Goal: Information Seeking & Learning: Learn about a topic

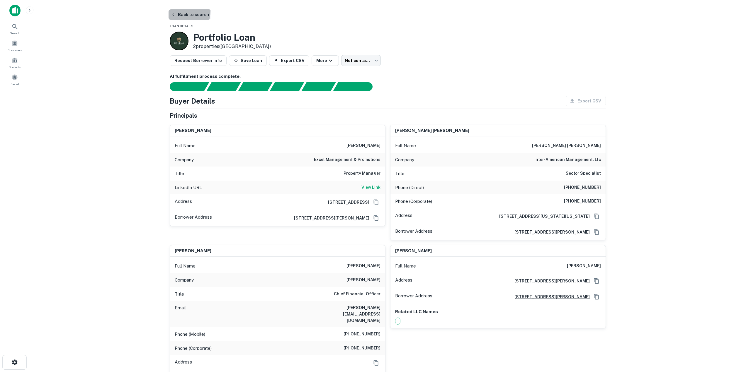
click at [177, 11] on button "Back to search" at bounding box center [189, 14] width 43 height 11
click at [179, 14] on button "Back to search" at bounding box center [189, 14] width 43 height 11
click at [15, 30] on div "Search" at bounding box center [15, 29] width 26 height 16
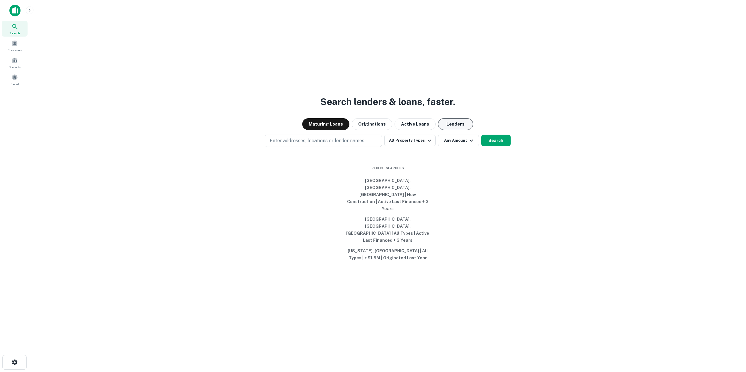
click at [453, 130] on button "Lenders" at bounding box center [455, 124] width 35 height 12
click at [374, 147] on button "Enter addresses, locations or lender names" at bounding box center [323, 141] width 117 height 12
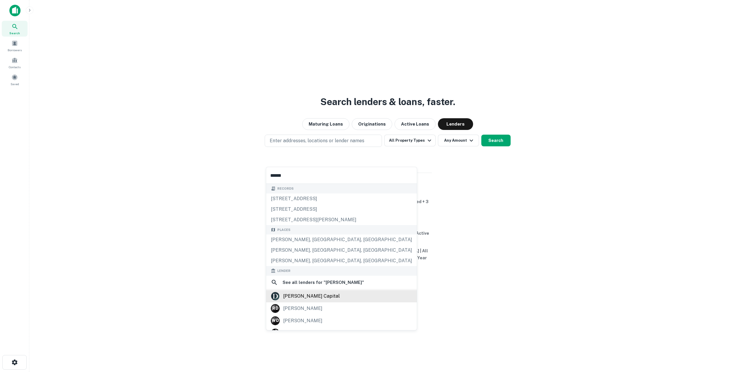
type input "******"
click at [331, 297] on div "dwight capital" at bounding box center [341, 296] width 141 height 9
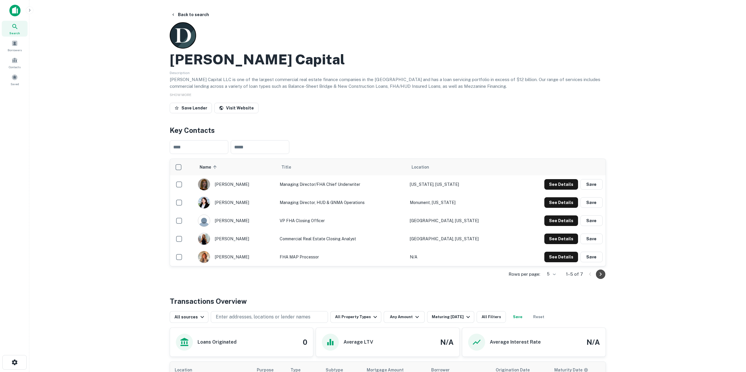
click at [604, 274] on button "Go to next page" at bounding box center [600, 274] width 9 height 9
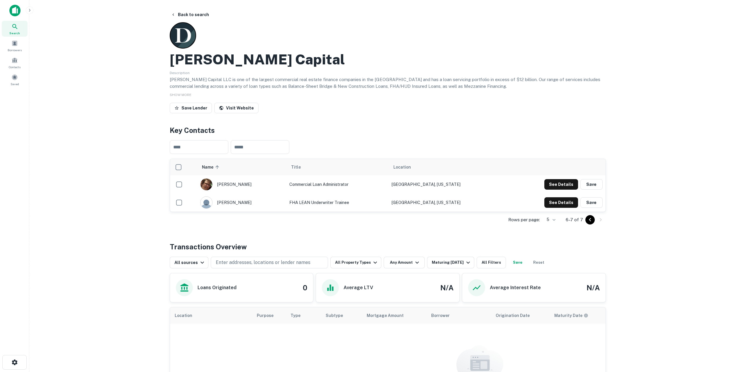
click at [587, 222] on icon "Go to previous page" at bounding box center [589, 220] width 7 height 7
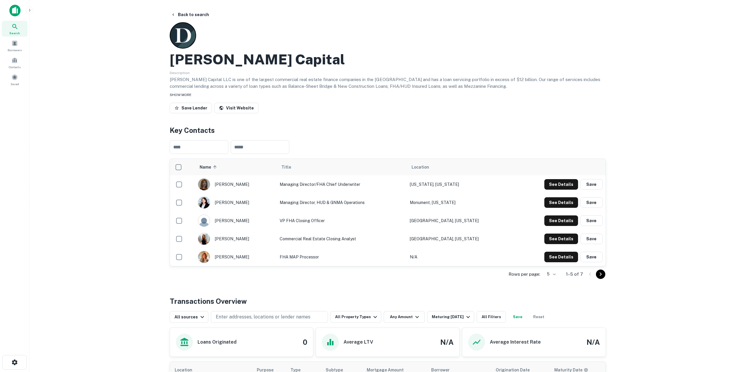
click at [181, 94] on span "SHOW MORE" at bounding box center [181, 95] width 22 height 4
click at [181, 94] on span "SHOW LESS" at bounding box center [180, 95] width 21 height 4
click at [181, 94] on span "SHOW MORE" at bounding box center [181, 95] width 22 height 4
